Goal: Find specific page/section: Find specific page/section

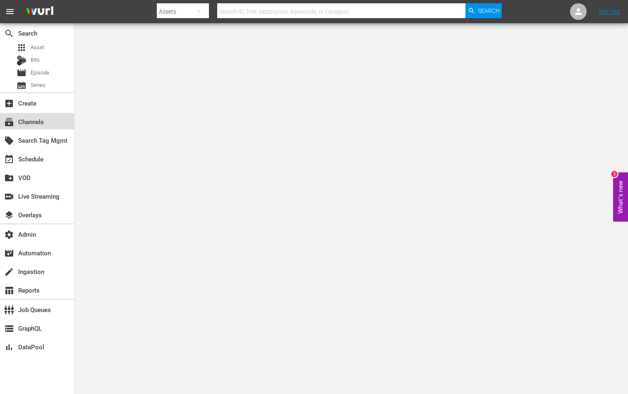
click at [52, 126] on div "subscriptions Channels" at bounding box center [37, 121] width 74 height 17
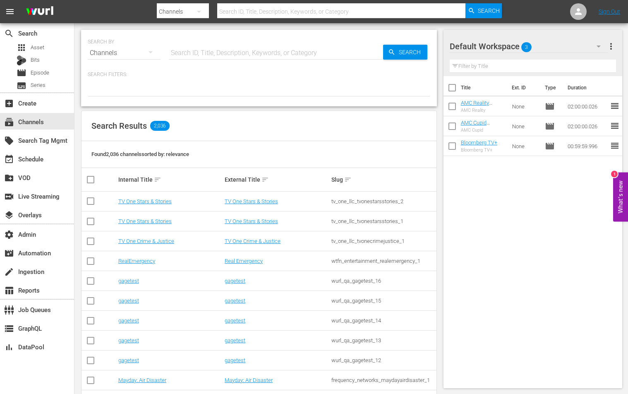
click at [194, 54] on input "text" at bounding box center [276, 53] width 214 height 20
type input "euro"
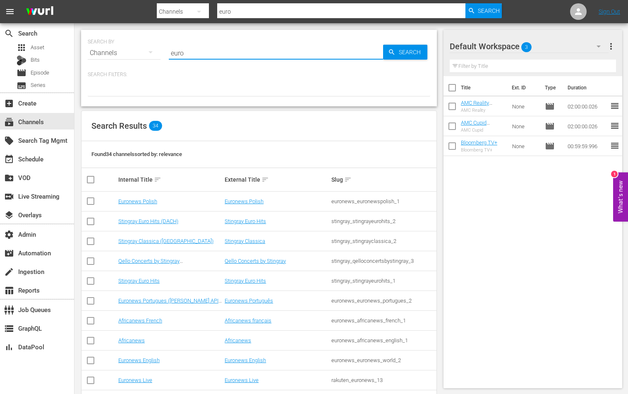
click at [194, 54] on input "euro" at bounding box center [276, 53] width 214 height 20
type input "eurovision"
